Goal: Information Seeking & Learning: Compare options

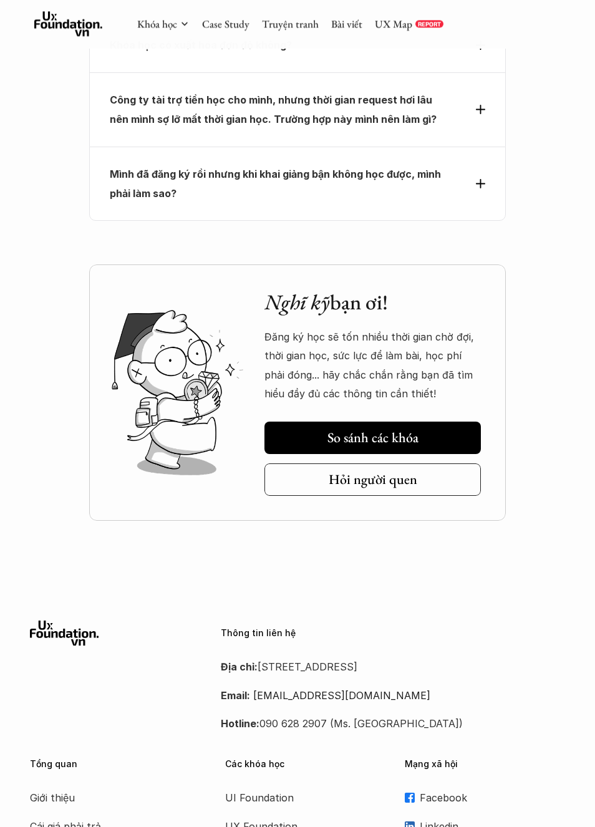
scroll to position [4872, 0]
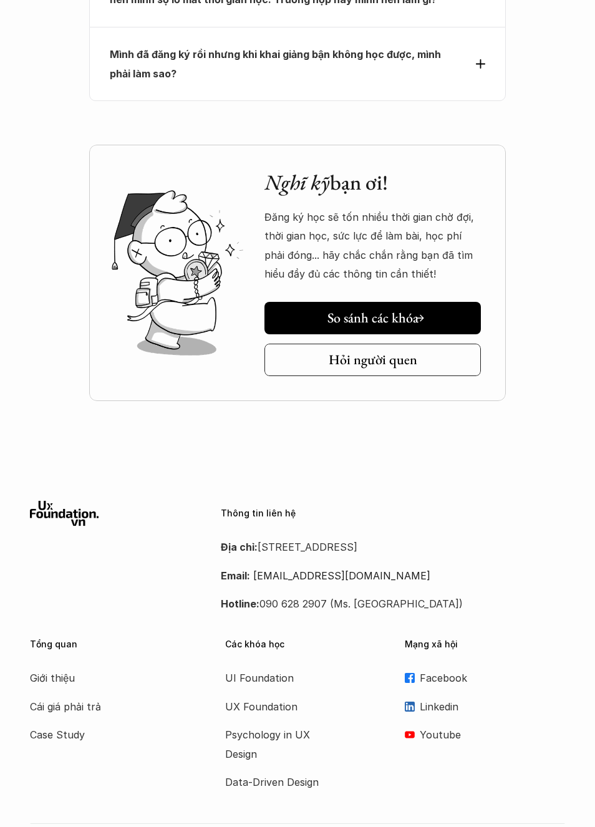
click at [466, 302] on link "So sánh các khóa" at bounding box center [372, 318] width 216 height 32
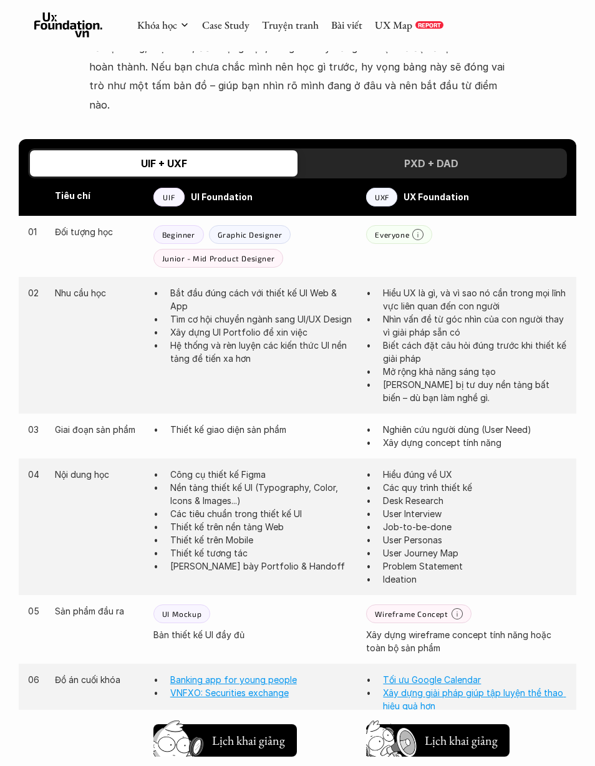
scroll to position [564, 0]
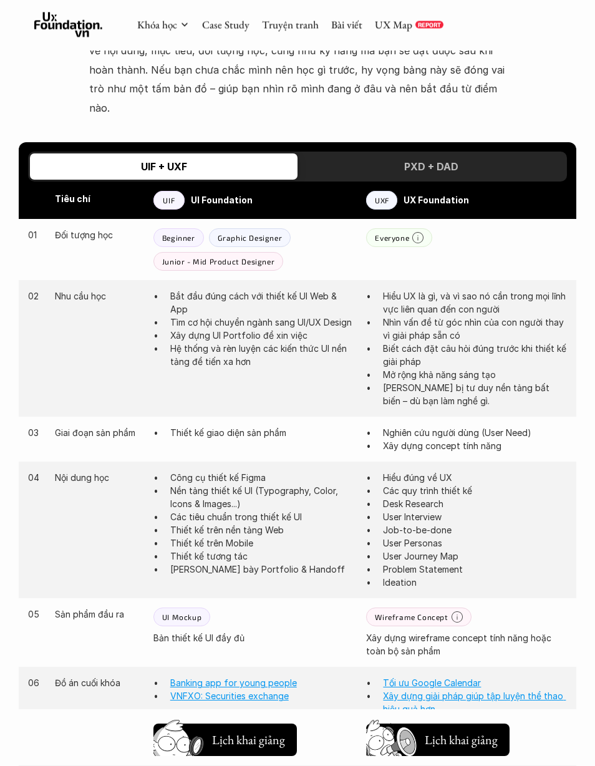
click at [510, 154] on div "PXD + DAD" at bounding box center [430, 167] width 267 height 26
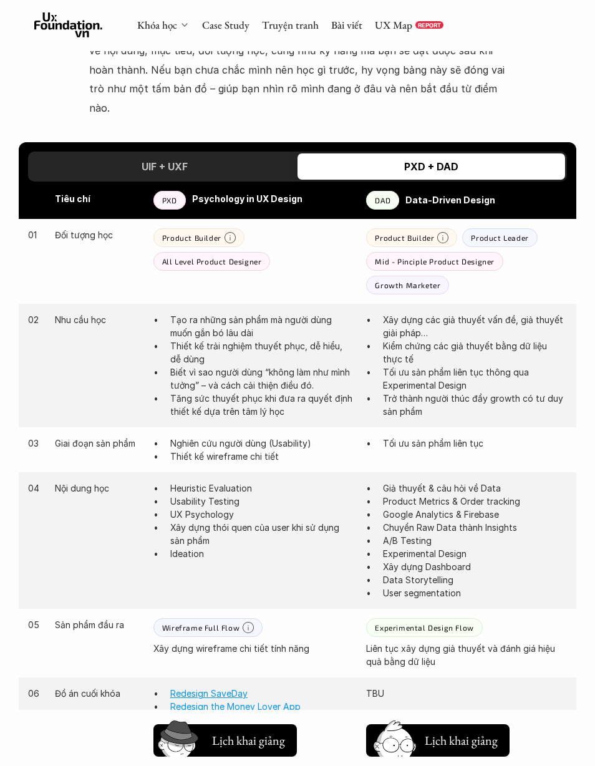
click at [161, 31] on link "Khóa học" at bounding box center [157, 25] width 40 height 14
click at [160, 31] on link "Khóa học" at bounding box center [157, 25] width 40 height 14
click at [185, 29] on icon at bounding box center [185, 25] width 10 height 10
click at [176, 27] on link "Khóa học" at bounding box center [157, 25] width 40 height 14
click at [162, 18] on link "Khóa học" at bounding box center [157, 25] width 40 height 14
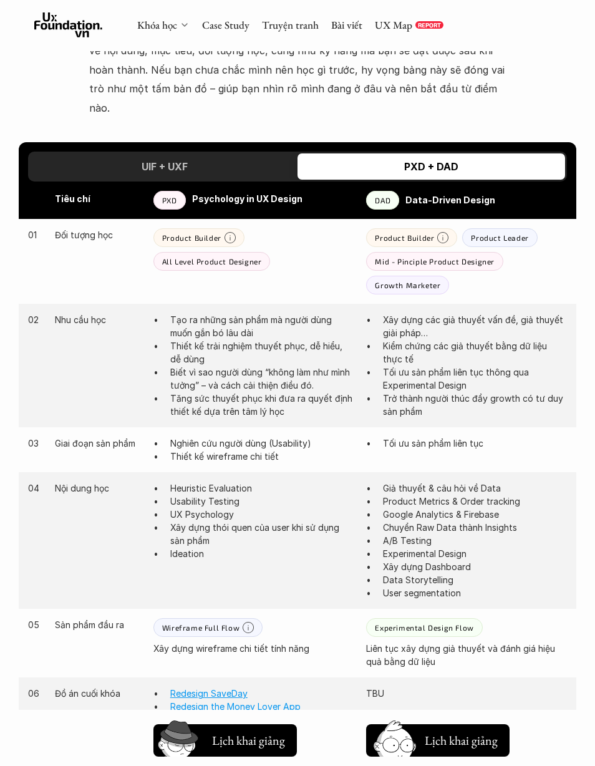
click at [154, 18] on link "Khóa học" at bounding box center [157, 25] width 40 height 14
click at [180, 33] on div "Khóa học Case Study Truyện tranh Bài viết UX Map REPORT" at bounding box center [290, 24] width 306 height 25
click at [400, 17] on div "Khóa học Case Study Truyện tranh Bài viết UX Map REPORT" at bounding box center [290, 24] width 306 height 25
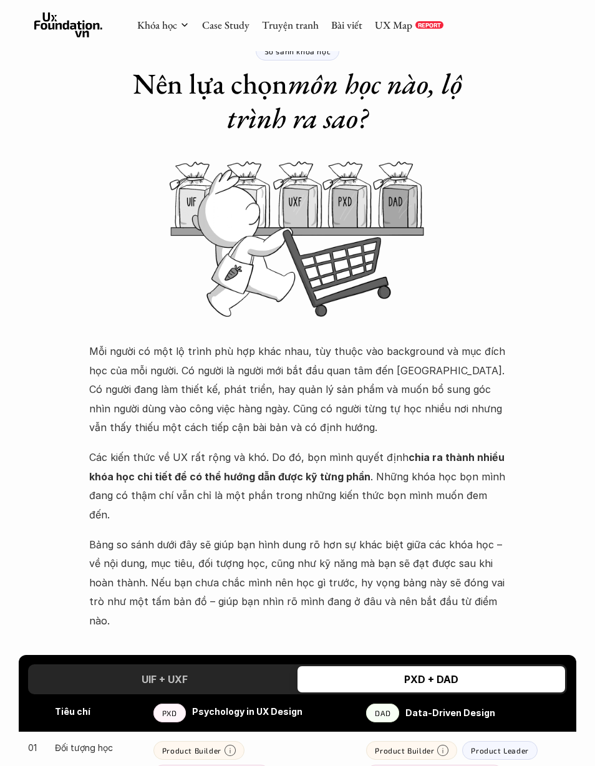
scroll to position [0, 0]
